Goal: Use online tool/utility: Utilize a website feature to perform a specific function

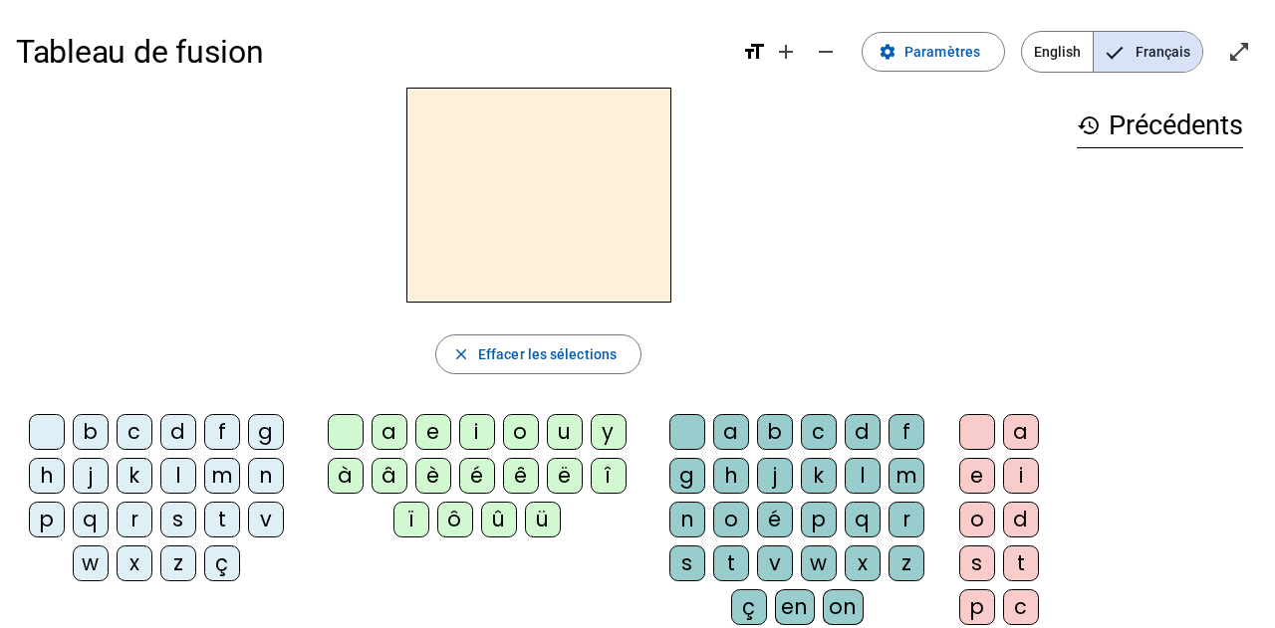
click at [83, 428] on div "b" at bounding box center [91, 432] width 36 height 36
click at [436, 426] on div "e" at bounding box center [433, 432] width 36 height 36
click at [811, 442] on div "c" at bounding box center [819, 432] width 36 height 36
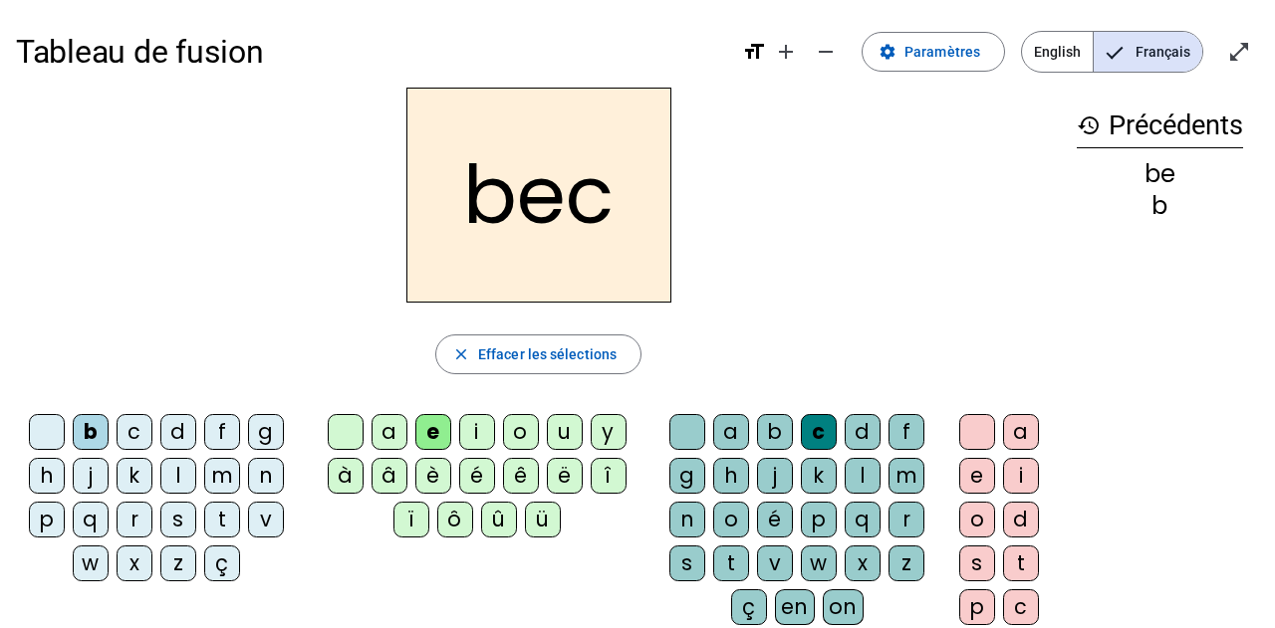
click at [167, 520] on div "s" at bounding box center [178, 520] width 36 height 36
click at [387, 429] on div "a" at bounding box center [389, 432] width 36 height 36
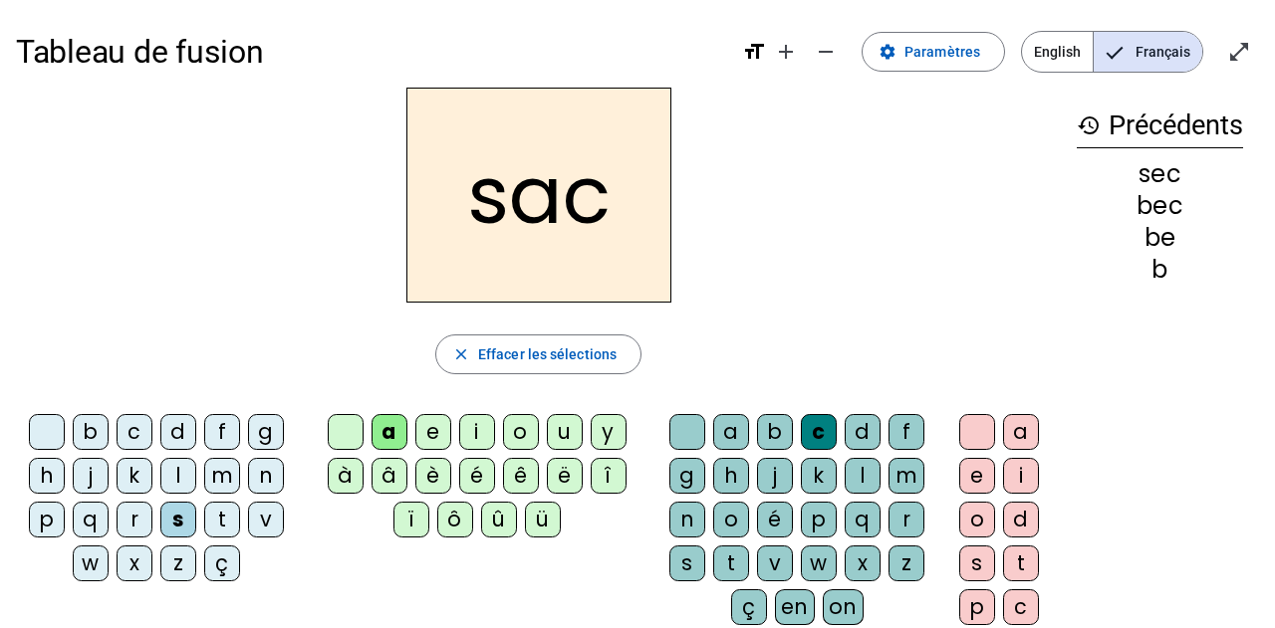
click at [692, 423] on div at bounding box center [687, 432] width 36 height 36
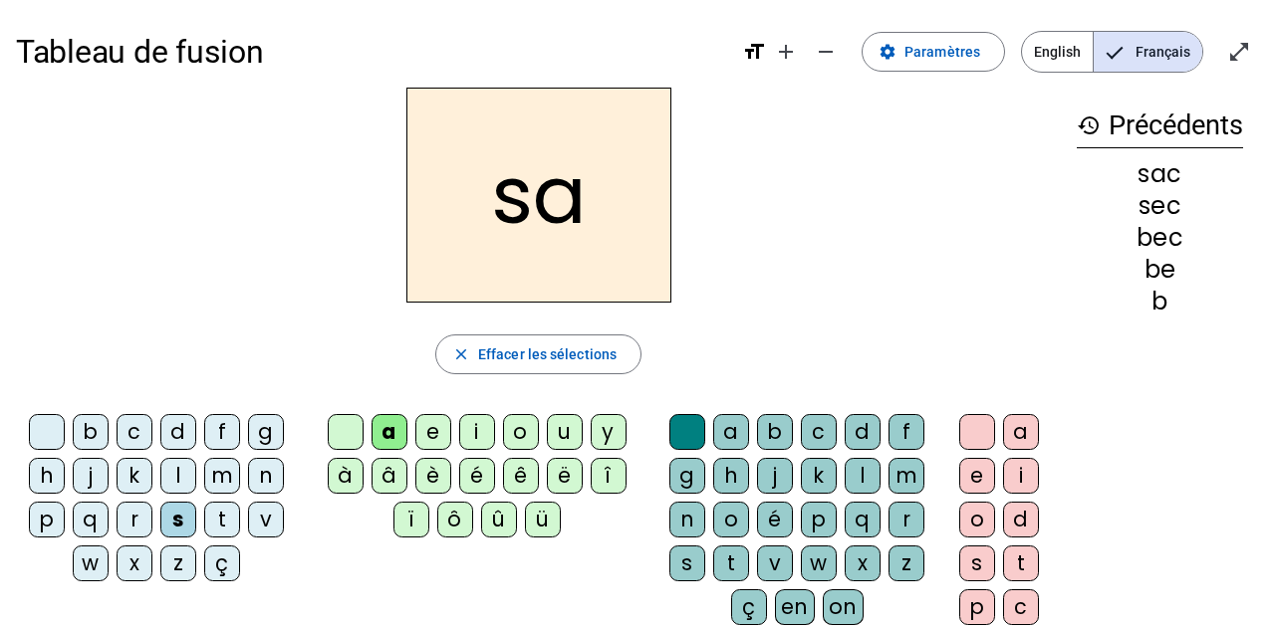
click at [266, 522] on div "v" at bounding box center [266, 520] width 36 height 36
click at [863, 469] on div "l" at bounding box center [863, 476] width 36 height 36
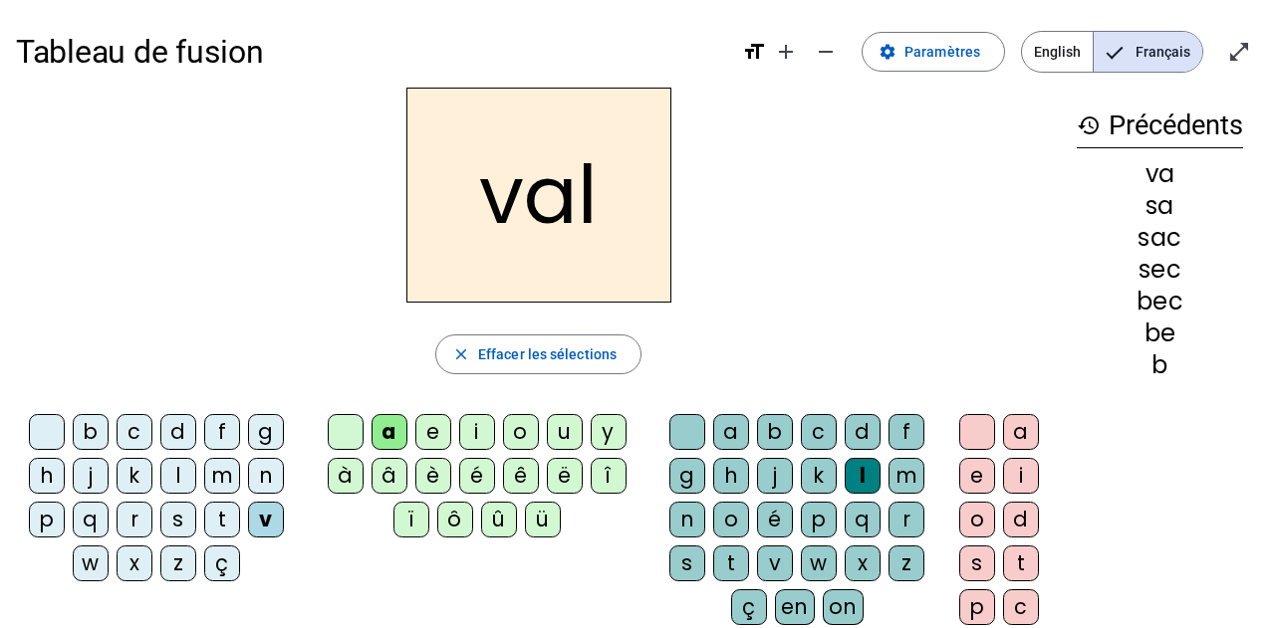
click at [223, 473] on div "m" at bounding box center [222, 476] width 36 height 36
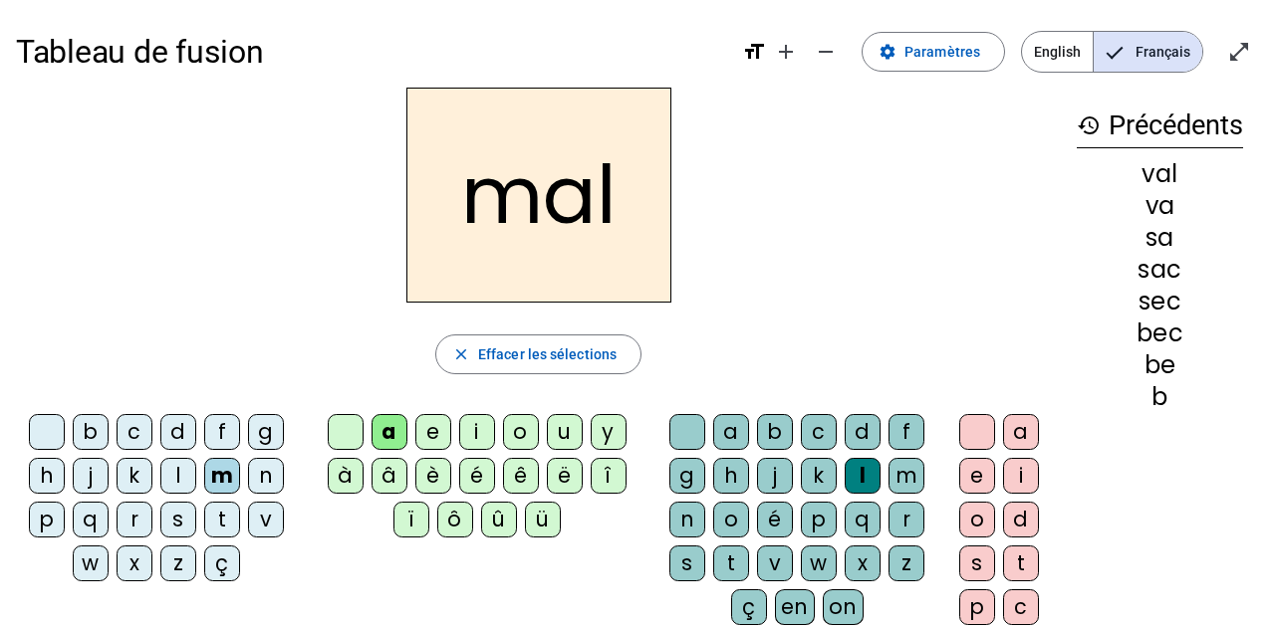
click at [474, 445] on div "i" at bounding box center [477, 432] width 36 height 36
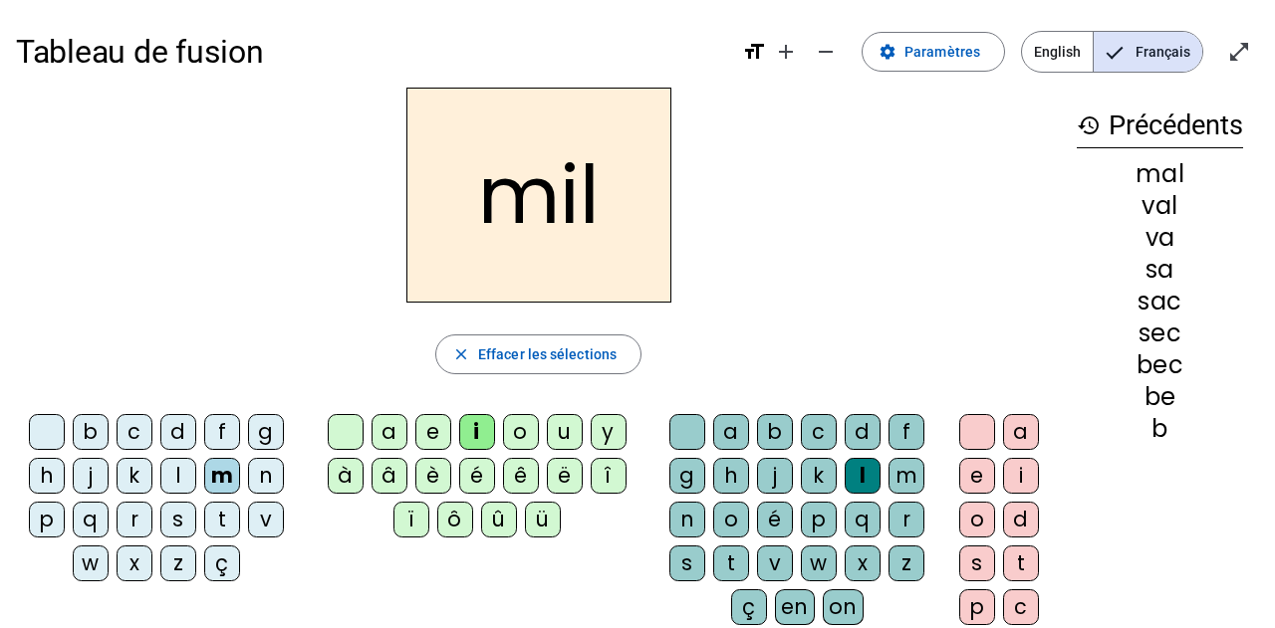
click at [182, 513] on div "s" at bounding box center [178, 520] width 36 height 36
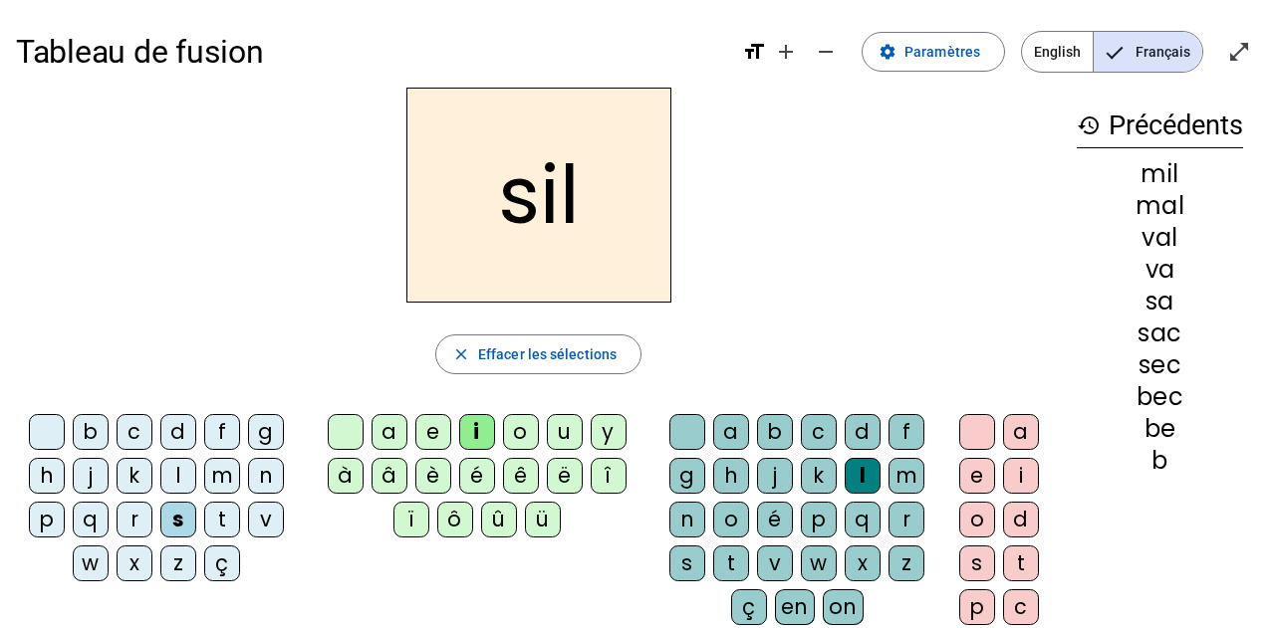
click at [397, 429] on div "a" at bounding box center [389, 432] width 36 height 36
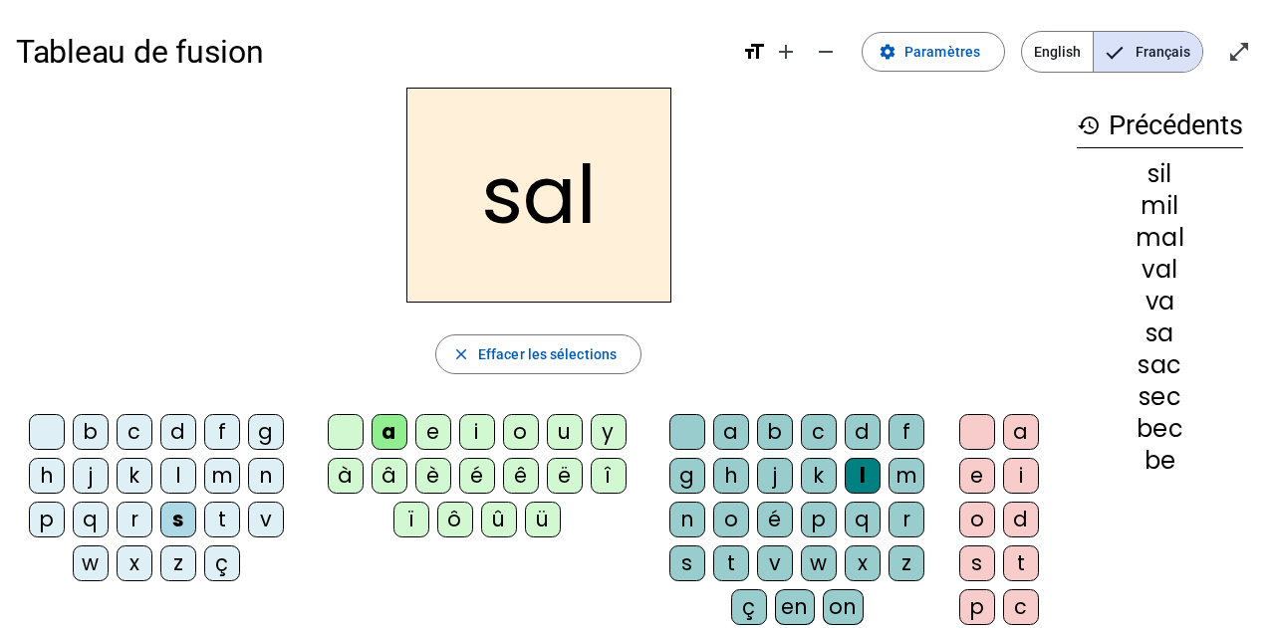
click at [526, 424] on div "o" at bounding box center [521, 432] width 36 height 36
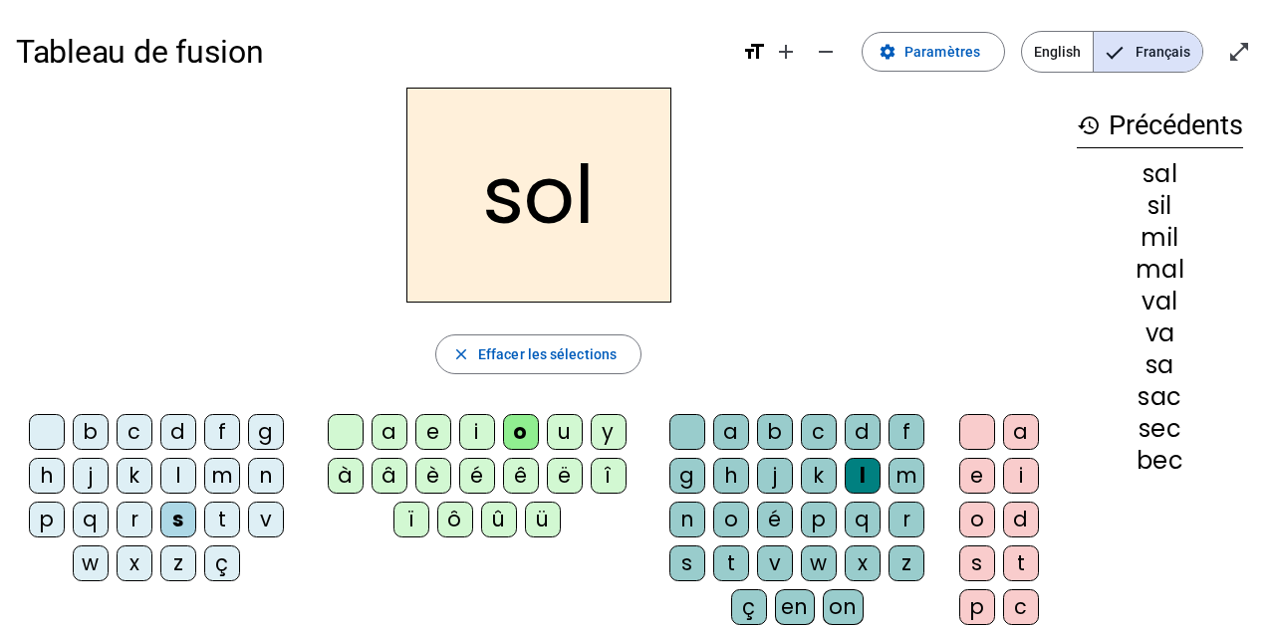
click at [431, 421] on div "e" at bounding box center [433, 432] width 36 height 36
click at [265, 435] on div "g" at bounding box center [266, 432] width 36 height 36
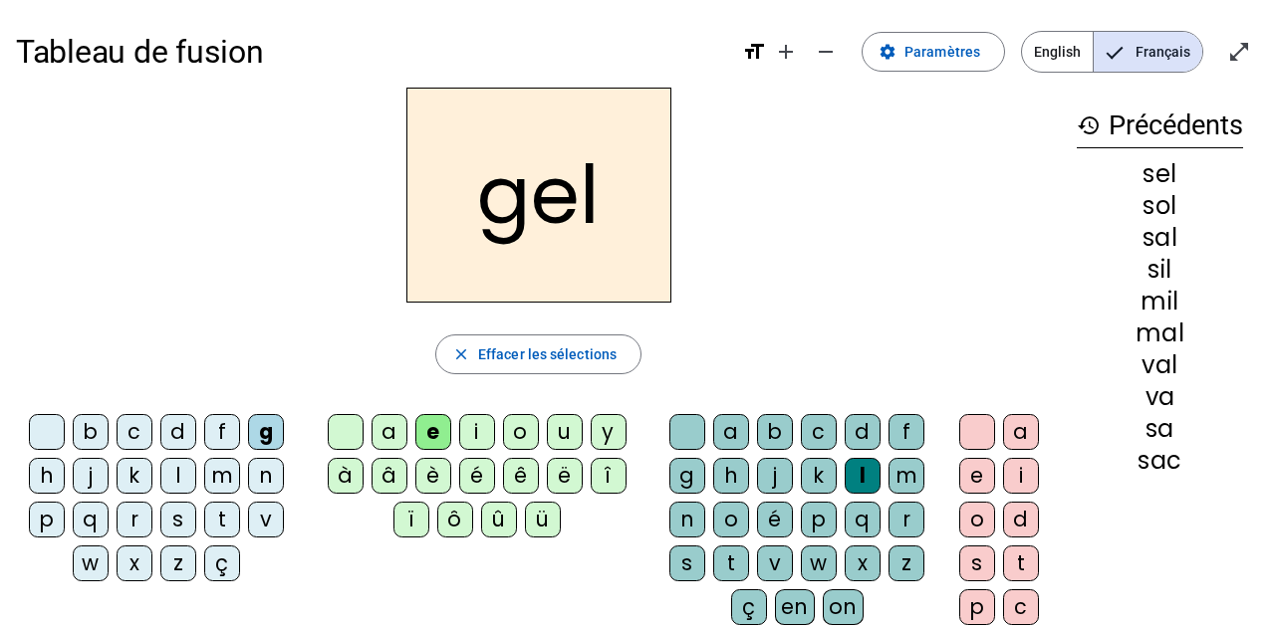
click at [86, 429] on div "b" at bounding box center [91, 432] width 36 height 36
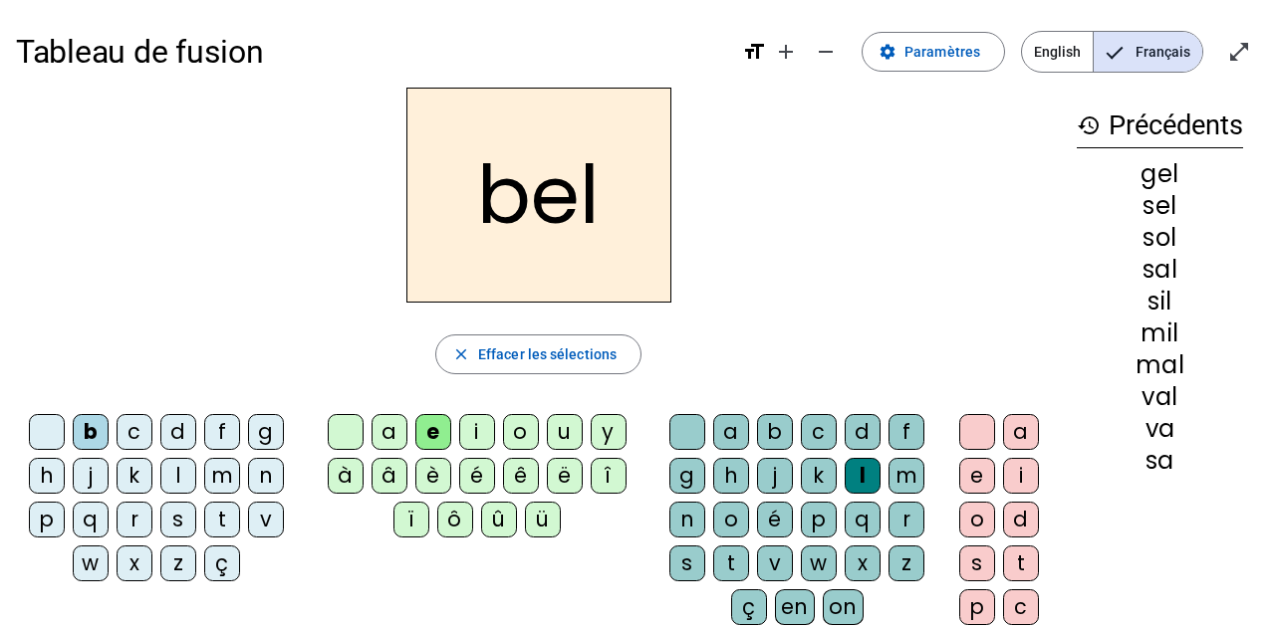
click at [226, 519] on div "t" at bounding box center [222, 520] width 36 height 36
